Goal: Information Seeking & Learning: Learn about a topic

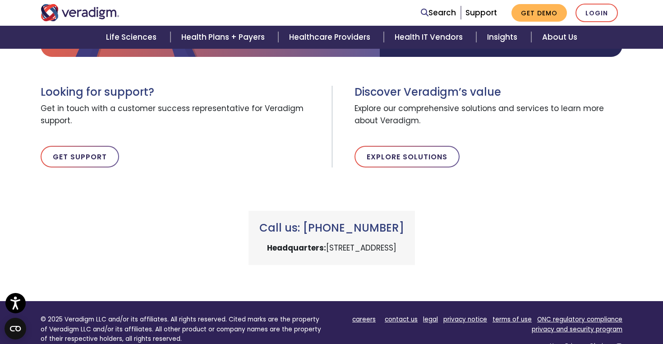
scroll to position [286, 0]
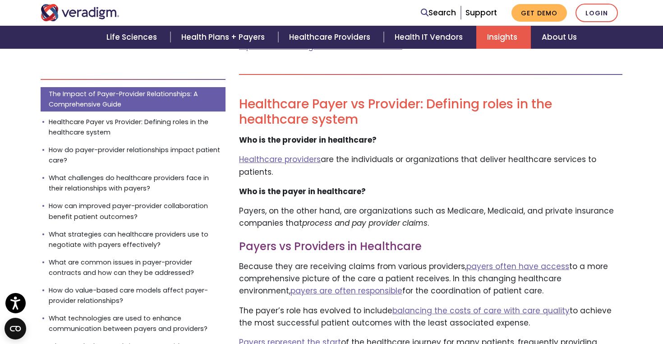
scroll to position [459, 0]
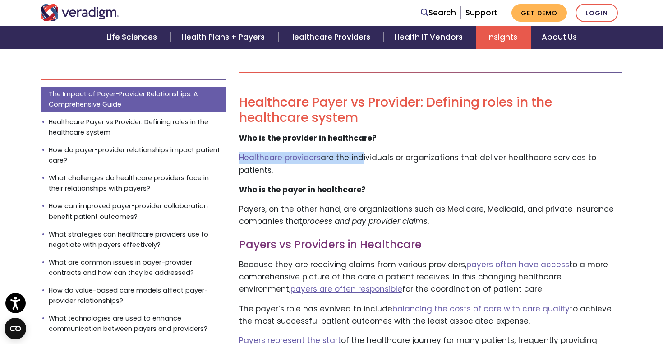
drag, startPoint x: 358, startPoint y: 159, endPoint x: 620, endPoint y: 151, distance: 262.3
click at [617, 163] on p "Healthcare providers  are the individuals or organizations that deliver healthc…" at bounding box center [431, 164] width 384 height 24
click at [606, 158] on p "Healthcare providers  are the individuals or organizations that deliver healthc…" at bounding box center [431, 164] width 384 height 24
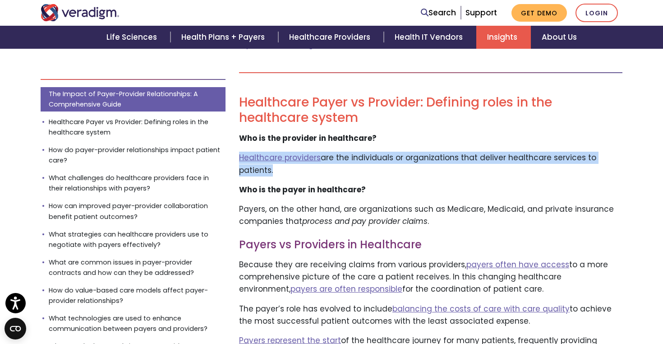
click at [606, 158] on p "Healthcare providers  are the individuals or organizations that deliver healthc…" at bounding box center [431, 164] width 384 height 24
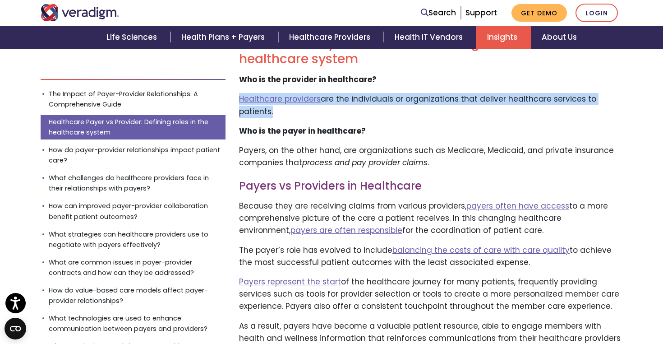
scroll to position [537, 0]
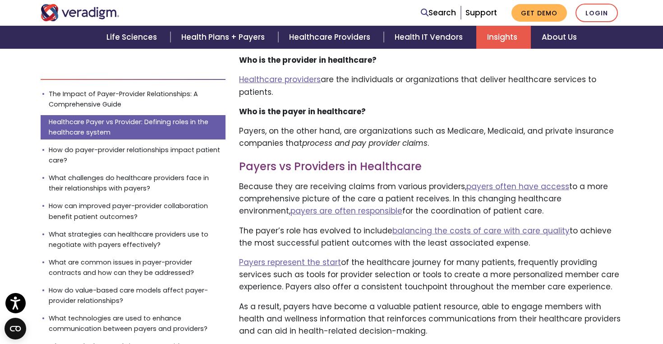
click at [463, 125] on p "Payers, on the other hand, are organizations such as Medicare, Medicaid, and pr…" at bounding box center [431, 137] width 384 height 24
click at [502, 125] on p "Payers, on the other hand, are organizations such as Medicare, Medicaid, and pr…" at bounding box center [431, 137] width 384 height 24
drag, startPoint x: 318, startPoint y: 134, endPoint x: 445, endPoint y: 132, distance: 126.8
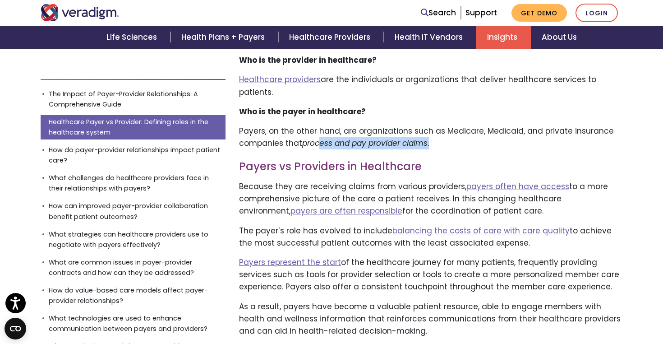
click at [445, 132] on p "Payers, on the other hand, are organizations such as Medicare, Medicaid, and pr…" at bounding box center [431, 137] width 384 height 24
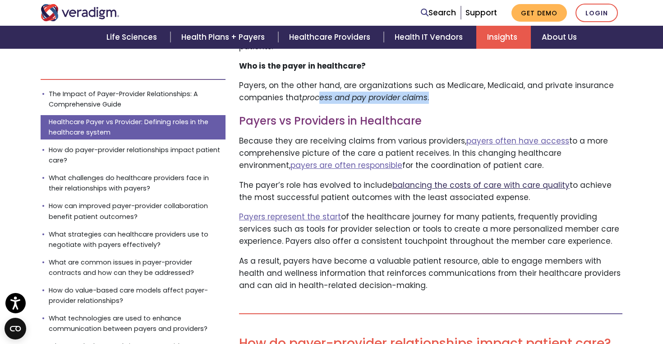
scroll to position [577, 0]
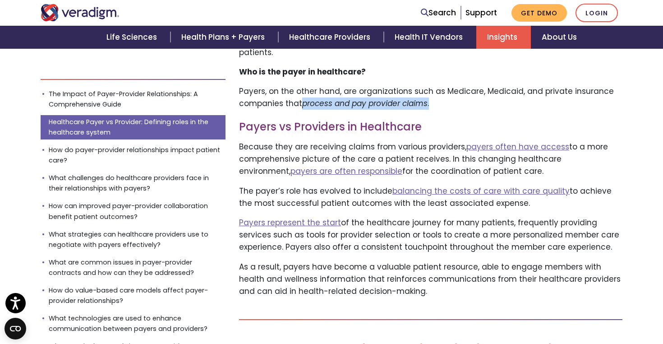
drag, startPoint x: 303, startPoint y: 93, endPoint x: 445, endPoint y: 90, distance: 142.2
click at [445, 91] on p "Payers, on the other hand, are organizations such as Medicare, Medicaid, and pr…" at bounding box center [431, 97] width 384 height 24
click at [432, 141] on p "Because they are receiving claims from various providers,  payers often have ac…" at bounding box center [431, 159] width 384 height 37
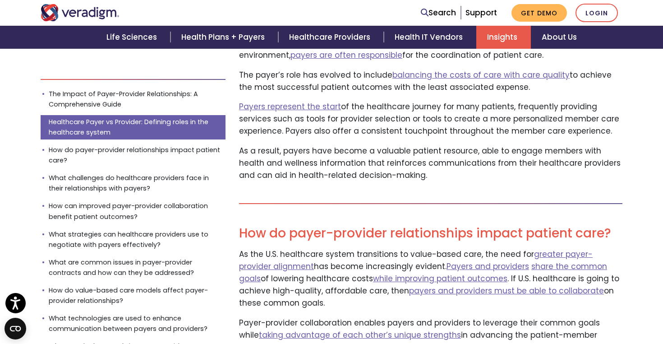
scroll to position [694, 0]
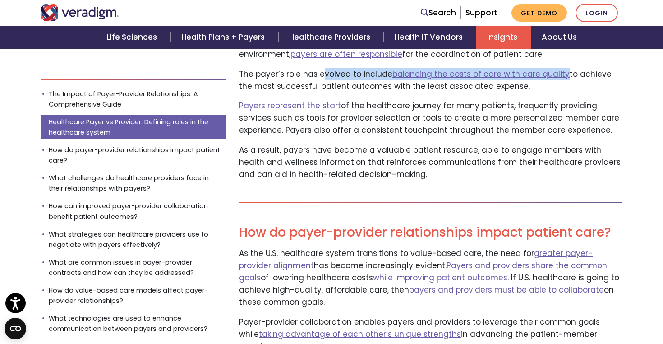
drag, startPoint x: 318, startPoint y: 62, endPoint x: 560, endPoint y: 59, distance: 241.9
click at [560, 68] on p "The payer’s role has evolved to include  balancing the costs of care with care …" at bounding box center [431, 80] width 384 height 24
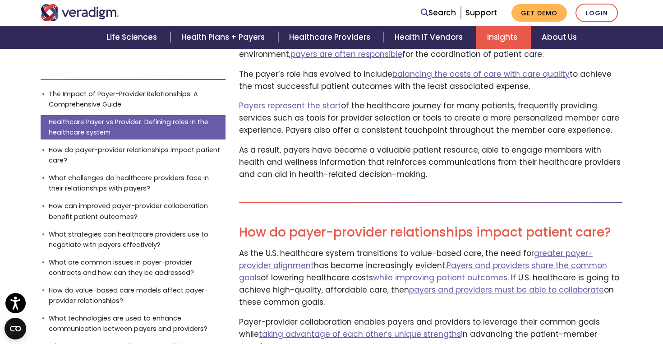
click at [572, 68] on p "The payer’s role has evolved to include  balancing the costs of care with care …" at bounding box center [431, 80] width 384 height 24
click at [535, 69] on link "balancing the costs of care with care quality" at bounding box center [481, 74] width 177 height 11
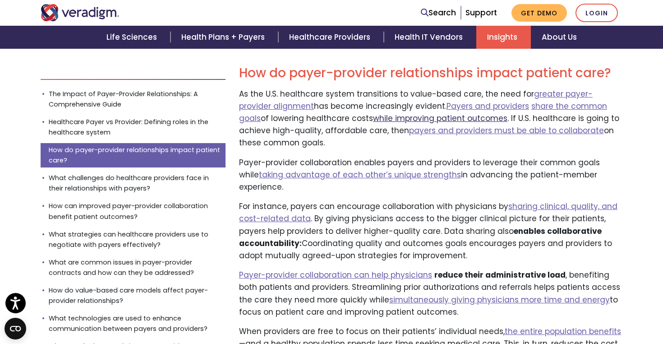
scroll to position [855, 0]
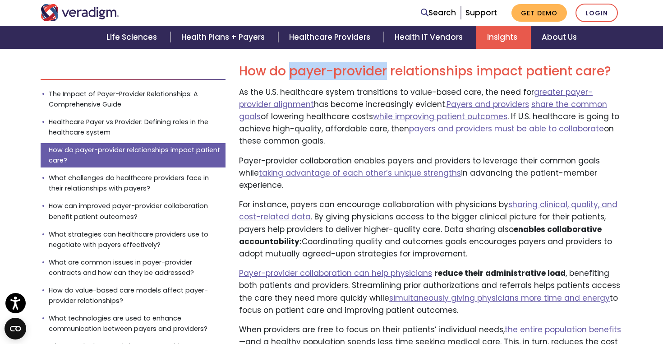
drag, startPoint x: 290, startPoint y: 61, endPoint x: 387, endPoint y: 59, distance: 96.6
click at [387, 64] on h2 "How do payer-provider relationships impact patient care?" at bounding box center [431, 71] width 384 height 15
click at [325, 106] on p "As the U.S. healthcare system transitions to value-based care, the need for gre…" at bounding box center [431, 116] width 384 height 61
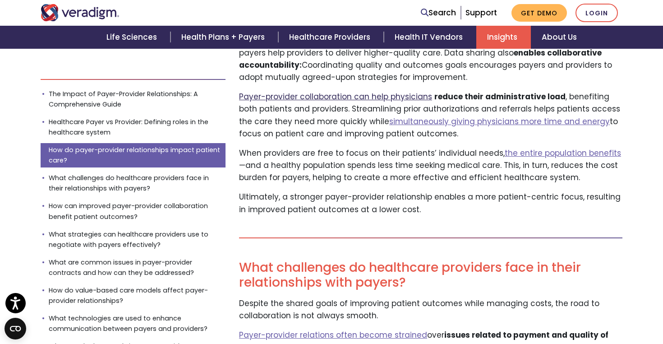
scroll to position [1036, 0]
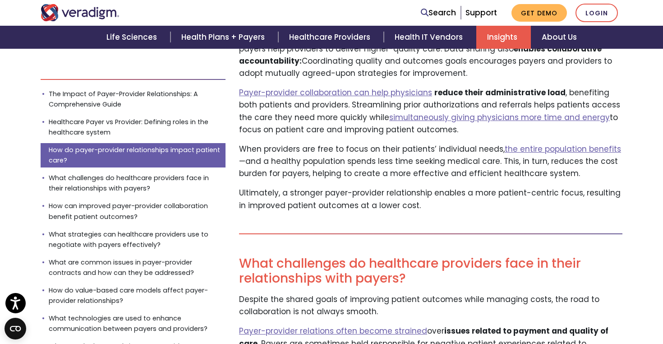
drag, startPoint x: 245, startPoint y: 102, endPoint x: 436, endPoint y: 100, distance: 191.4
click at [436, 100] on p "Payer-provider collaboration can help physicians reduce their administrative lo…" at bounding box center [431, 111] width 384 height 49
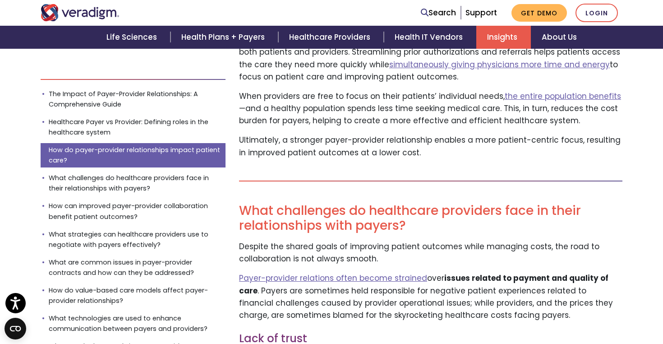
scroll to position [1093, 0]
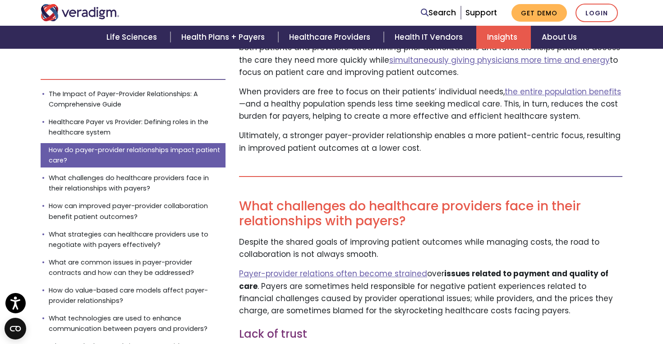
click at [426, 130] on p "Ultimately, a stronger payer-provider relationship enables a more patient-centr…" at bounding box center [431, 142] width 384 height 24
drag, startPoint x: 238, startPoint y: 69, endPoint x: 305, endPoint y: 65, distance: 66.5
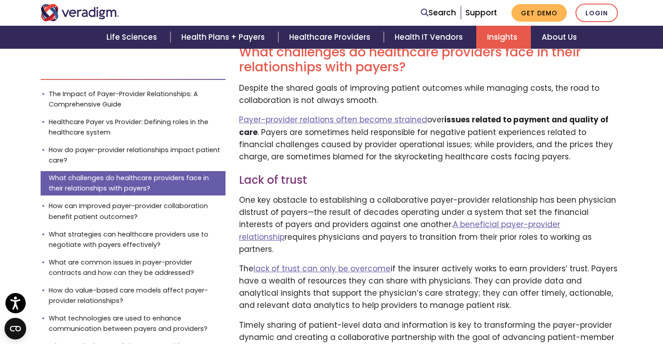
scroll to position [1250, 0]
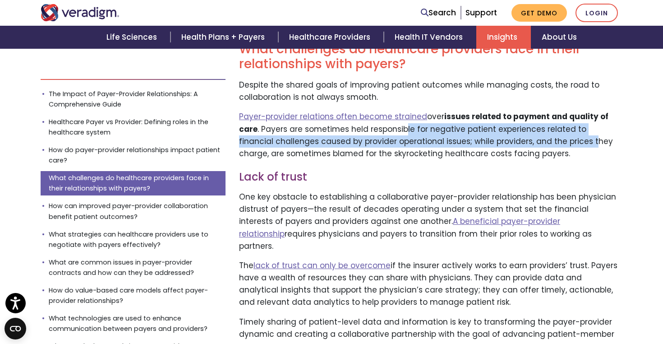
drag, startPoint x: 404, startPoint y: 105, endPoint x: 555, endPoint y: 115, distance: 151.1
click at [555, 115] on p "Payer-provider relations often become strained over issues related to payment a…" at bounding box center [431, 135] width 384 height 49
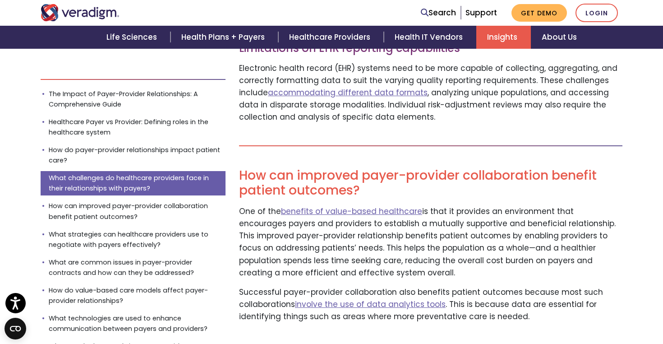
scroll to position [1716, 0]
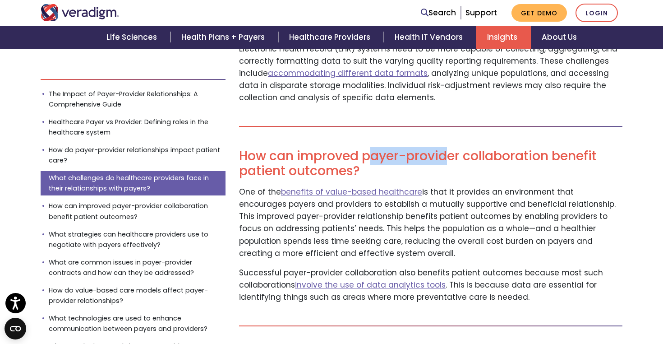
drag, startPoint x: 368, startPoint y: 123, endPoint x: 449, endPoint y: 117, distance: 80.5
click at [449, 148] on h2 "How can improved payer-provider collaboration benefit patient outcomes?" at bounding box center [431, 163] width 384 height 30
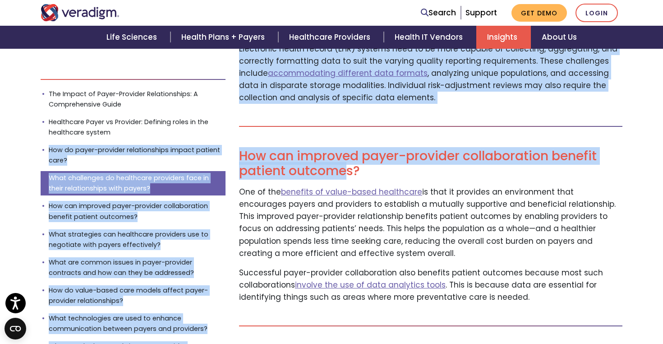
drag, startPoint x: 345, startPoint y: 134, endPoint x: 231, endPoint y: 134, distance: 114.2
click at [272, 148] on h2 "How can improved payer-provider collaboration benefit patient outcomes?" at bounding box center [431, 163] width 384 height 30
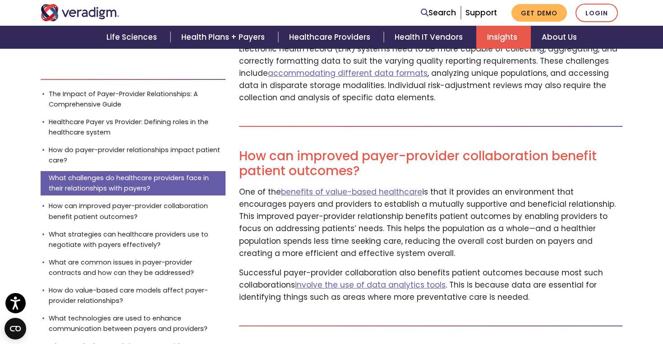
drag, startPoint x: 344, startPoint y: 194, endPoint x: 578, endPoint y: 214, distance: 234.2
click at [578, 214] on p "One of the benefits of value-based healthcare is that it provides an environmen…" at bounding box center [431, 223] width 384 height 74
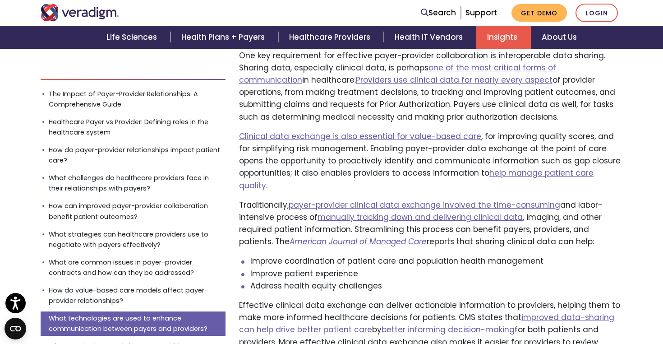
scroll to position [4020, 0]
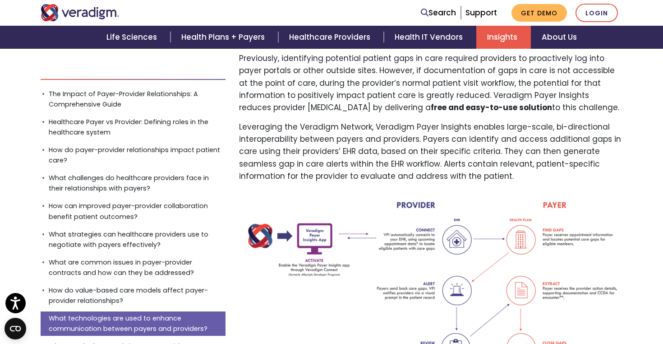
scroll to position [4908, 0]
